Goal: Task Accomplishment & Management: Manage account settings

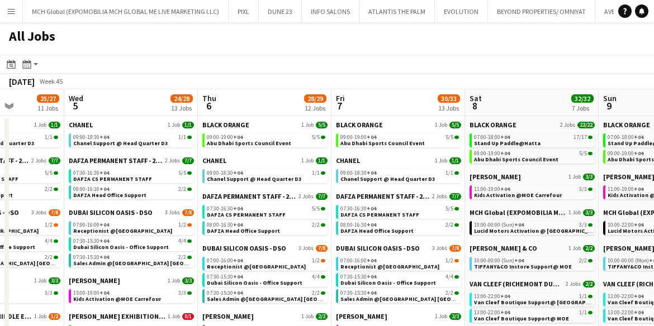
scroll to position [0, 338]
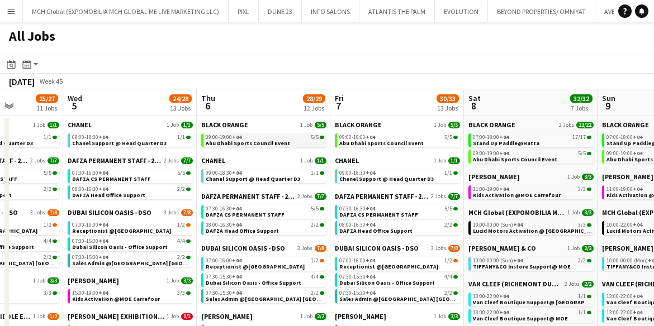
click at [226, 141] on span "Abu Dhabi Sports Council Event" at bounding box center [248, 143] width 84 height 7
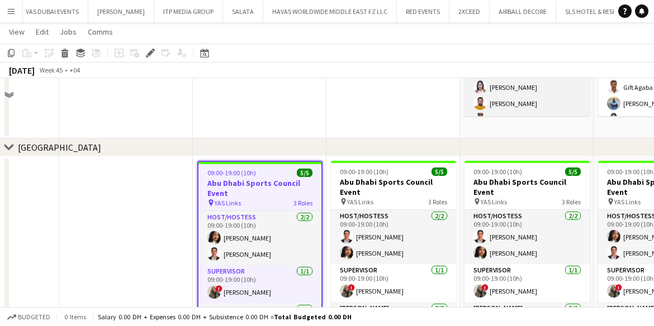
scroll to position [272, 0]
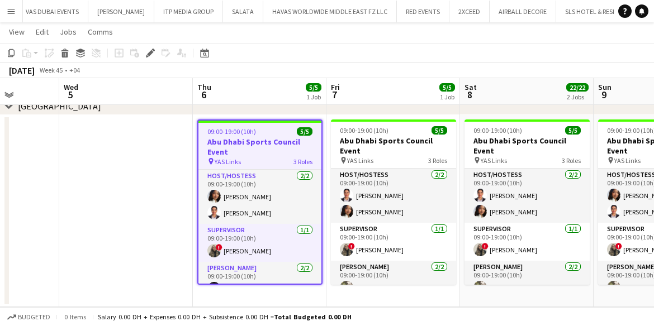
click at [259, 131] on div "09:00-19:00 (10h) 5/5" at bounding box center [259, 131] width 123 height 8
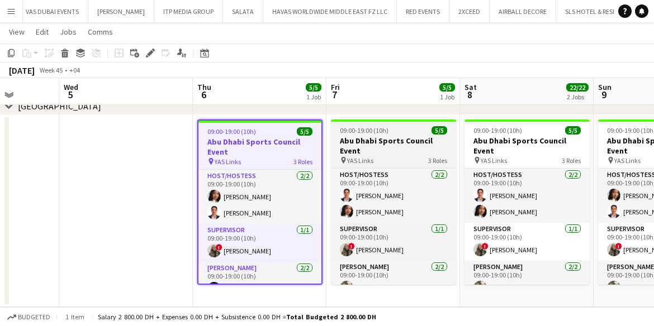
click at [365, 140] on h3 "Abu Dhabi Sports Council Event" at bounding box center [393, 146] width 125 height 20
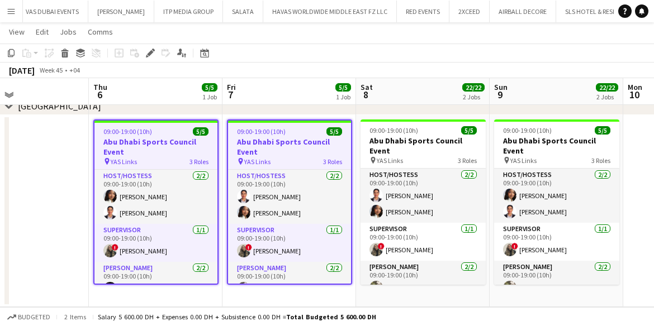
scroll to position [0, 371]
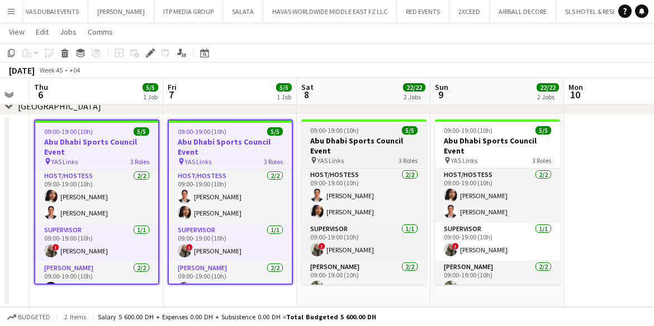
click at [358, 141] on h3 "Abu Dhabi Sports Council Event" at bounding box center [363, 146] width 125 height 20
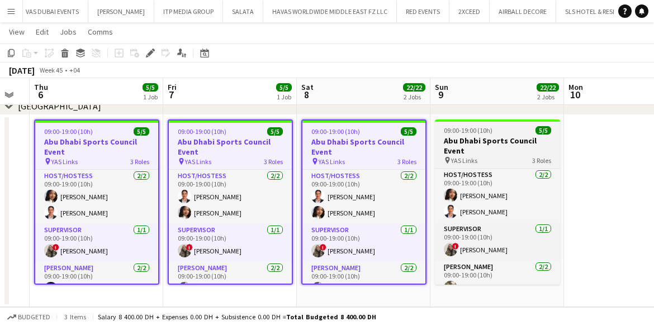
click at [495, 136] on h3 "Abu Dhabi Sports Council Event" at bounding box center [497, 146] width 125 height 20
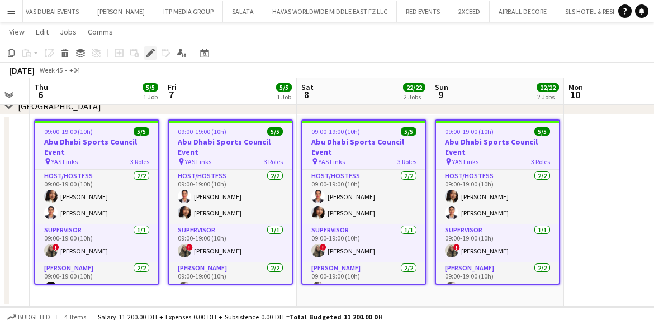
click at [148, 52] on icon "Edit" at bounding box center [150, 53] width 9 height 9
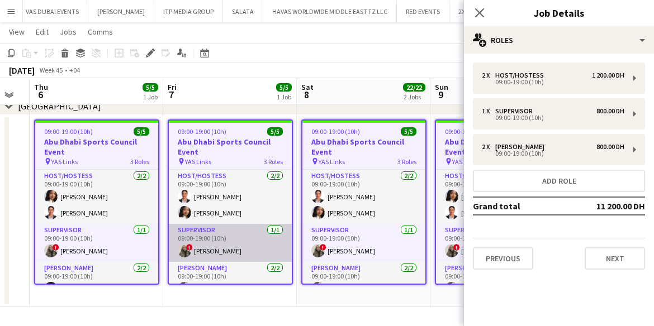
scroll to position [32, 0]
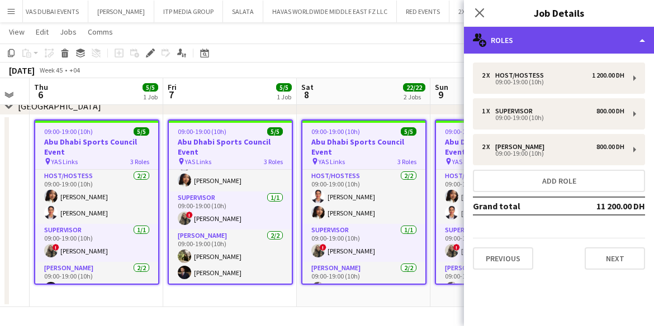
click at [527, 34] on div "multiple-users-add Roles" at bounding box center [559, 40] width 190 height 27
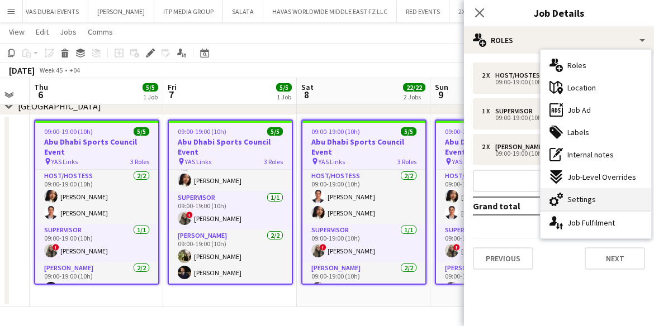
click at [580, 196] on span "Settings" at bounding box center [581, 200] width 29 height 10
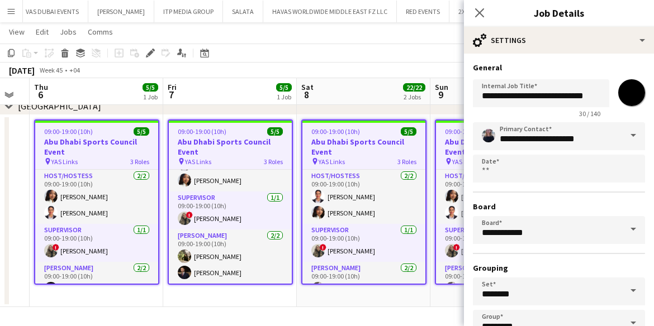
click at [632, 90] on input "*******" at bounding box center [632, 93] width 40 height 40
type input "*******"
click at [504, 139] on input "**********" at bounding box center [559, 136] width 172 height 28
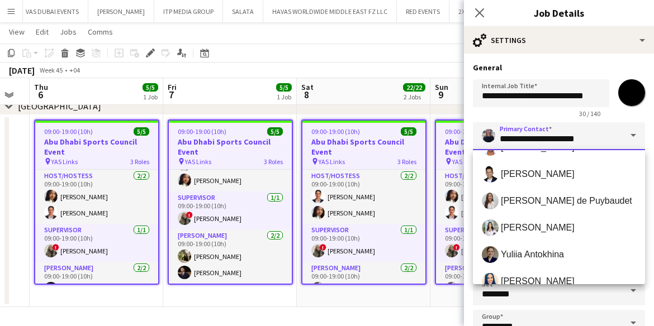
scroll to position [378, 0]
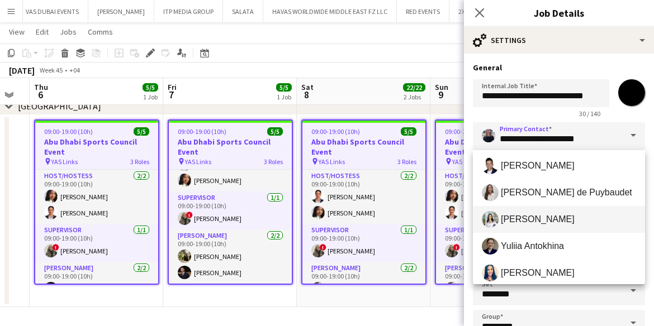
click at [510, 221] on span "Maristela Scott" at bounding box center [538, 219] width 74 height 11
type input "**********"
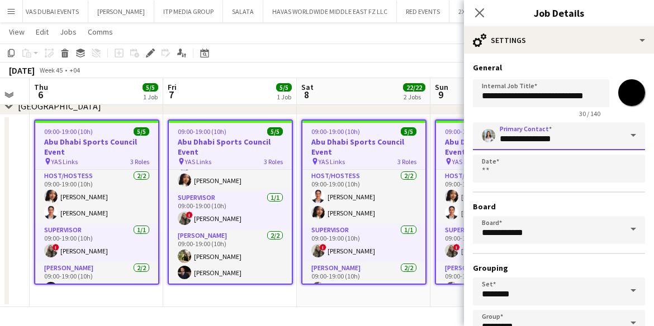
scroll to position [75, 0]
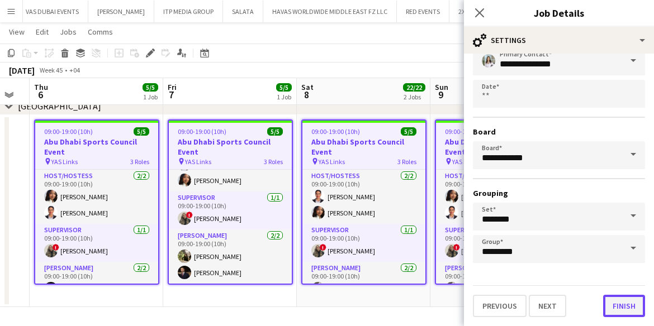
click at [622, 309] on button "Finish" at bounding box center [624, 306] width 42 height 22
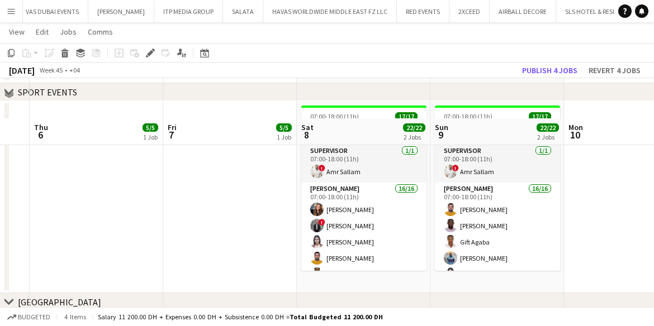
scroll to position [272, 0]
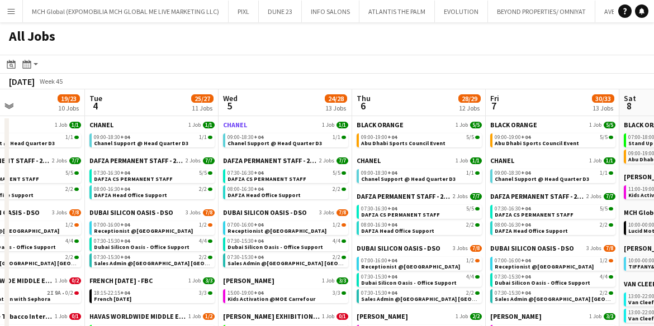
scroll to position [0, 290]
